Goal: Download file/media

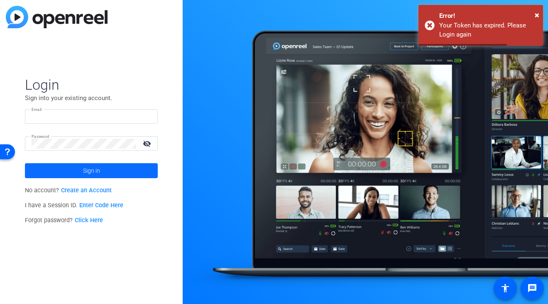
type input "[EMAIL_ADDRESS][PERSON_NAME][DOMAIN_NAME]"
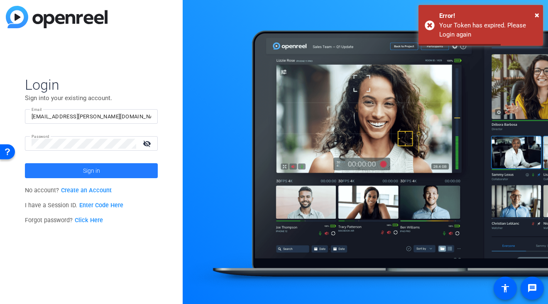
click at [98, 163] on span "Sign in" at bounding box center [91, 170] width 17 height 21
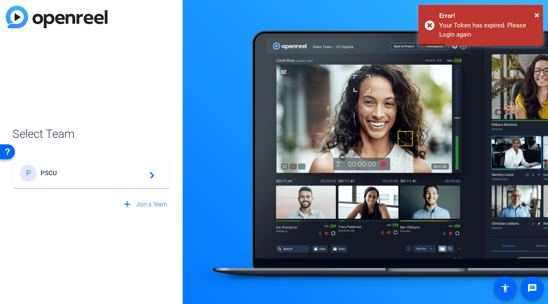
click at [87, 172] on span "PSCU" at bounding box center [93, 172] width 104 height 7
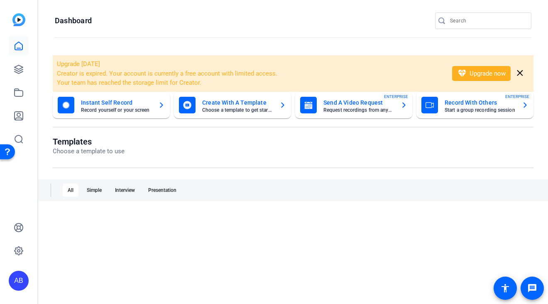
click at [2, 48] on div "AB" at bounding box center [18, 152] width 37 height 304
drag, startPoint x: 2, startPoint y: 48, endPoint x: 156, endPoint y: 47, distance: 153.9
click at [156, 47] on mat-sidenav-container "AB Dashboard Upgrade [DATE] Creator is expired. Your account is currently a fre…" at bounding box center [274, 152] width 548 height 304
drag, startPoint x: 2, startPoint y: 30, endPoint x: 165, endPoint y: 44, distance: 163.6
click at [165, 44] on mat-sidenav-container "AB Dashboard Upgrade [DATE] Creator is expired. Your account is currently a fre…" at bounding box center [274, 152] width 548 height 304
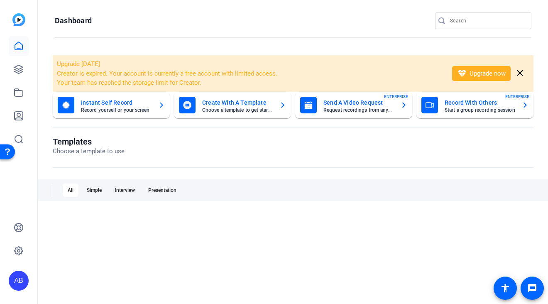
click at [167, 34] on openreel-divider-bar at bounding box center [293, 38] width 476 height 18
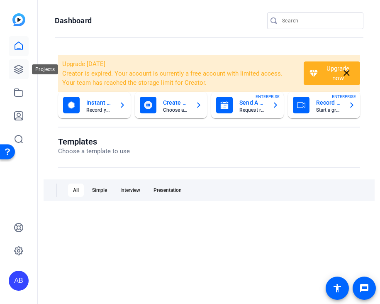
click at [22, 72] on icon at bounding box center [19, 69] width 8 height 8
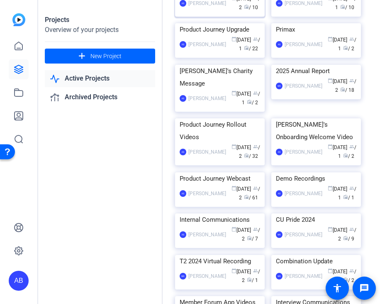
scroll to position [202, 0]
click at [217, 35] on div "Product Journey Upgrade" at bounding box center [220, 29] width 80 height 12
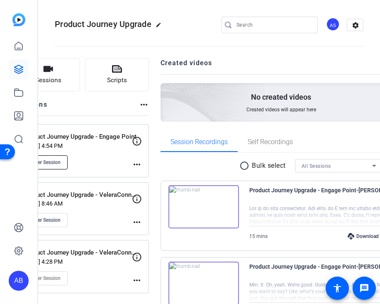
click at [61, 164] on span "Enter Session" at bounding box center [45, 162] width 30 height 7
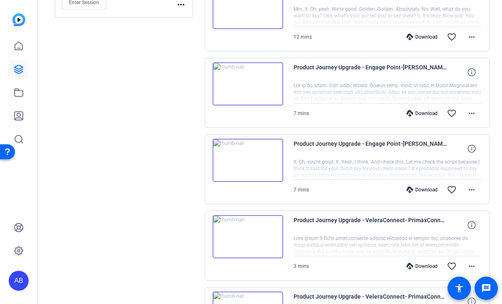
scroll to position [278, 0]
click at [418, 112] on div "Download" at bounding box center [421, 113] width 39 height 7
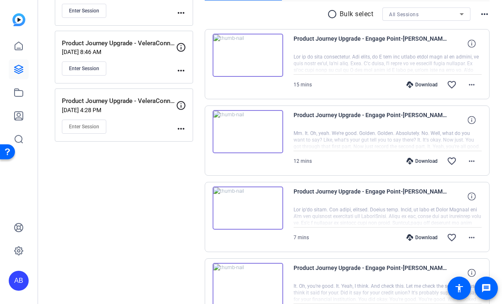
scroll to position [102, 0]
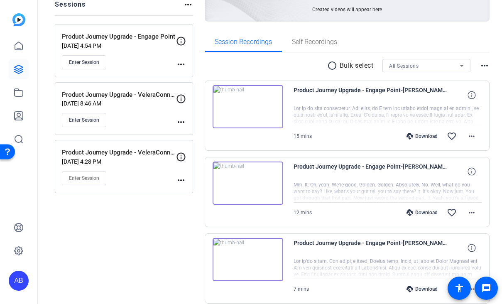
click at [422, 136] on div "Download" at bounding box center [421, 136] width 39 height 7
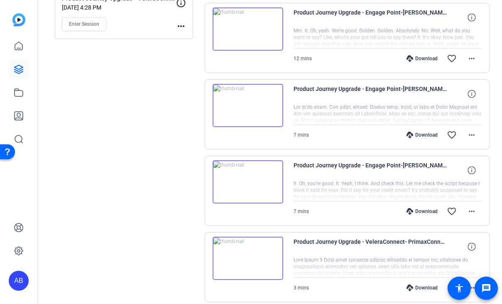
scroll to position [264, 0]
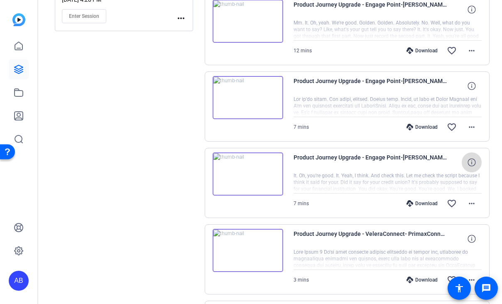
click at [471, 159] on icon at bounding box center [471, 162] width 8 height 8
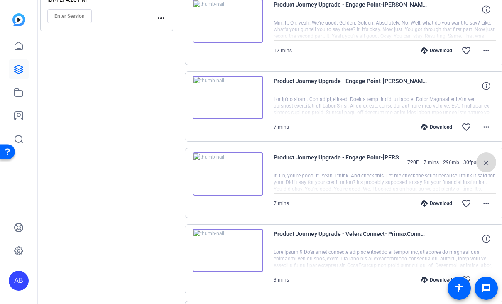
click at [481, 159] on mat-icon "close" at bounding box center [486, 162] width 10 height 10
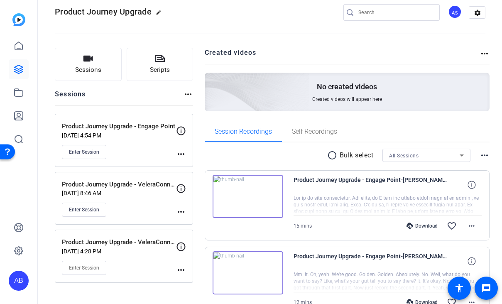
scroll to position [14, 0]
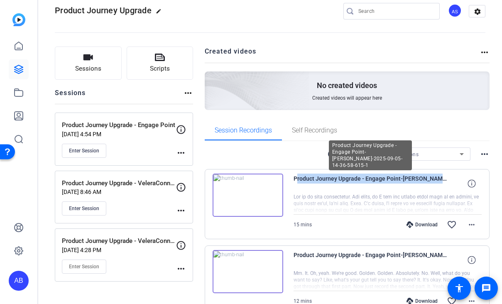
drag, startPoint x: 292, startPoint y: 177, endPoint x: 436, endPoint y: 176, distance: 143.1
click at [436, 176] on div "Product Journey Upgrade - Engage Point-[PERSON_NAME]-2025-09-05-14-36-58-615-1 …" at bounding box center [347, 204] width 285 height 70
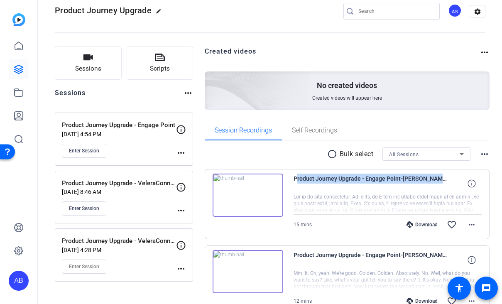
copy span "Product Journey Upgrade - Engage Point-[PERSON_NAME]"
click at [475, 227] on mat-icon "more_horiz" at bounding box center [471, 224] width 10 height 10
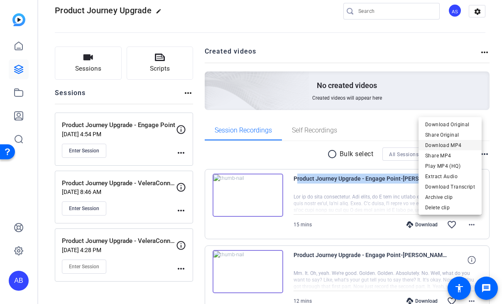
click at [464, 143] on span "Download MP4" at bounding box center [450, 145] width 50 height 10
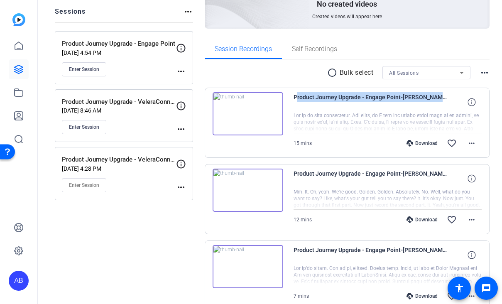
scroll to position [164, 0]
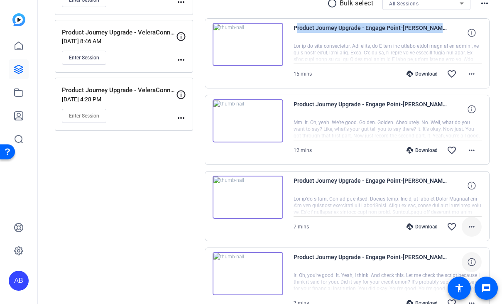
click at [468, 227] on mat-icon "more_horiz" at bounding box center [471, 227] width 10 height 10
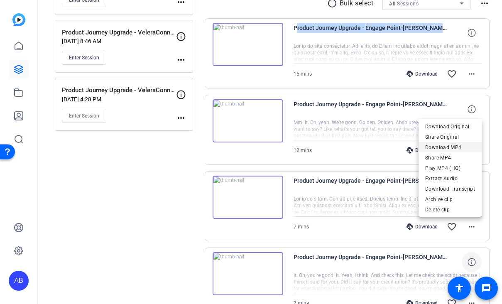
click at [455, 144] on span "Download MP4" at bounding box center [450, 147] width 50 height 10
